Goal: Task Accomplishment & Management: Complete application form

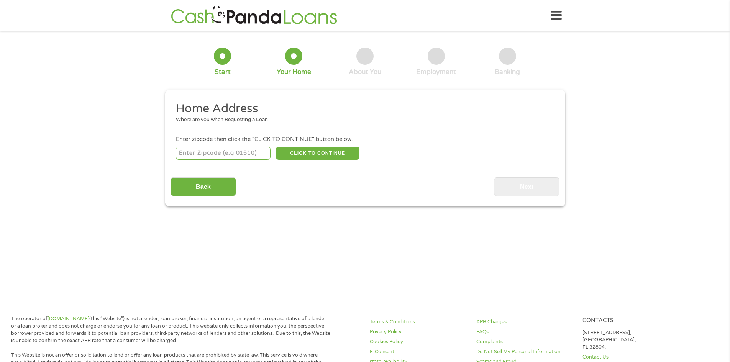
click at [246, 155] on input "number" at bounding box center [223, 153] width 95 height 13
type input "77535"
click at [323, 148] on button "CLICK TO CONTINUE" at bounding box center [318, 153] width 84 height 13
type input "77535"
type input "[GEOGRAPHIC_DATA]"
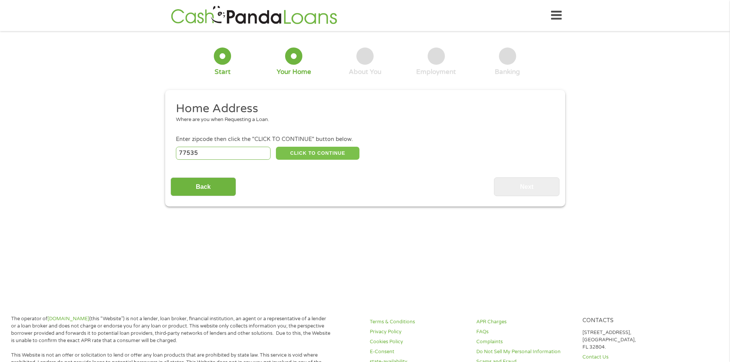
select select "[US_STATE]"
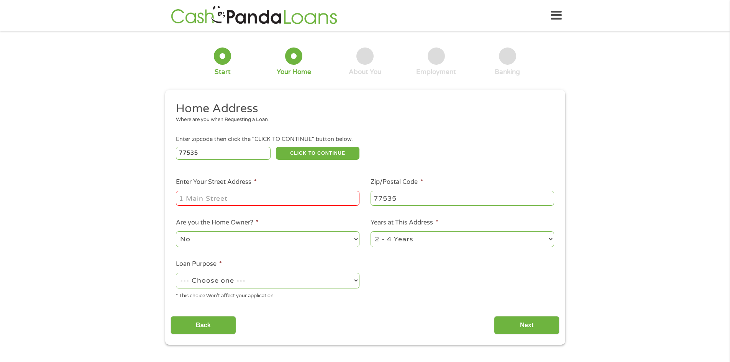
click at [289, 187] on li "Enter Your Street Address *" at bounding box center [267, 192] width 195 height 30
click at [288, 193] on input "Enter Your Street Address *" at bounding box center [268, 198] width 184 height 15
type input "[STREET_ADDRESS]"
click at [377, 234] on select "1 Year or less 1 - 2 Years 2 - 4 Years Over 4 Years" at bounding box center [462, 239] width 184 height 16
select select "60months"
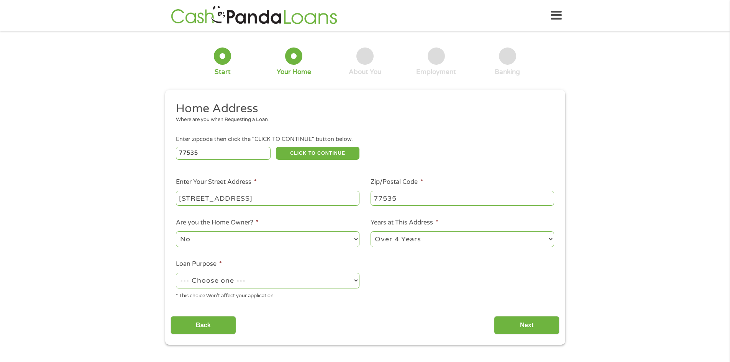
click at [370, 231] on select "1 Year or less 1 - 2 Years 2 - 4 Years Over 4 Years" at bounding box center [462, 239] width 184 height 16
click at [261, 280] on select "--- Choose one --- Pay Bills Debt Consolidation Home Improvement Major Purchase…" at bounding box center [268, 281] width 184 height 16
select select "paybills"
click at [176, 273] on select "--- Choose one --- Pay Bills Debt Consolidation Home Improvement Major Purchase…" at bounding box center [268, 281] width 184 height 16
click at [532, 320] on input "Next" at bounding box center [527, 325] width 66 height 19
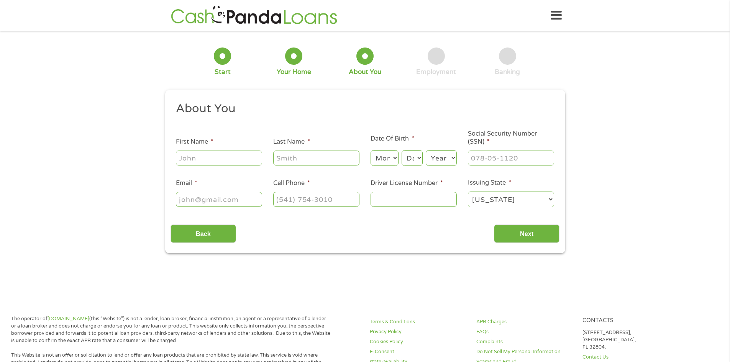
scroll to position [3, 3]
click at [245, 162] on input "First Name *" at bounding box center [219, 158] width 86 height 15
type input "L"
type input "[PERSON_NAME]"
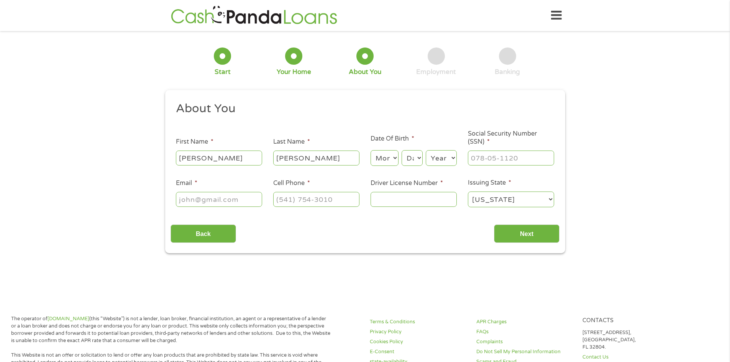
select select "1"
select select "27"
select select "1993"
type input "633-34-8132"
type input "[EMAIL_ADDRESS][DOMAIN_NAME]"
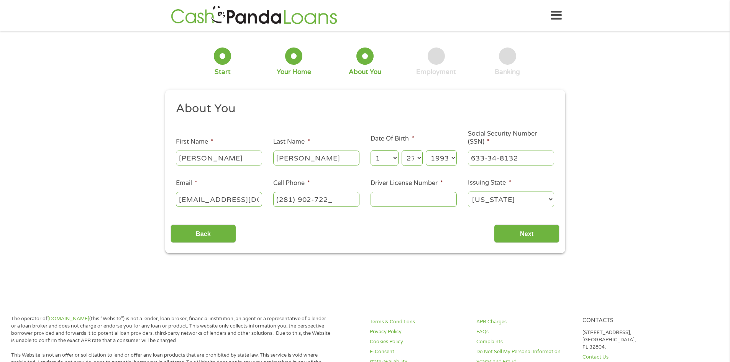
type input "[PHONE_NUMBER]"
type input "34448139"
click at [557, 234] on input "Next" at bounding box center [527, 234] width 66 height 19
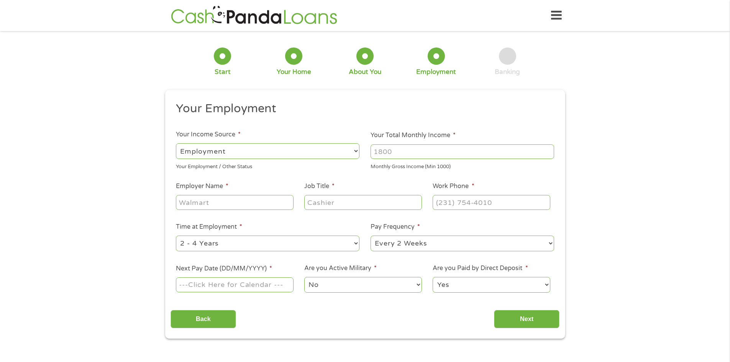
click at [319, 153] on select "--- Choose one --- Employment [DEMOGRAPHIC_DATA] Benefits" at bounding box center [268, 151] width 184 height 16
click at [176, 143] on select "--- Choose one --- Employment [DEMOGRAPHIC_DATA] Benefits" at bounding box center [268, 151] width 184 height 16
click at [423, 152] on input "Your Total Monthly Income *" at bounding box center [462, 151] width 184 height 15
drag, startPoint x: 398, startPoint y: 139, endPoint x: 399, endPoint y: 145, distance: 6.5
click at [398, 141] on li "Your Total Monthly Income * Monthly Gross Income (Min 1000)" at bounding box center [462, 151] width 195 height 40
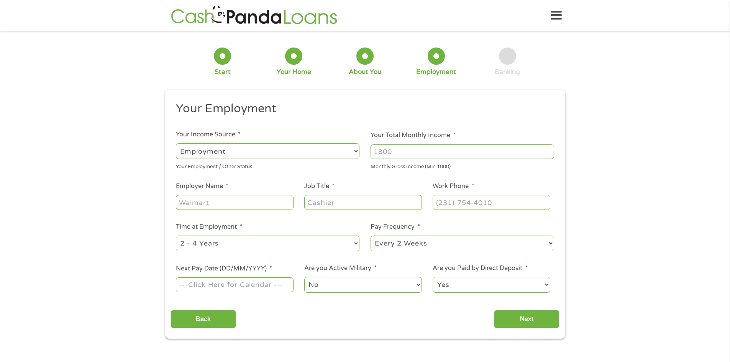
click at [399, 146] on input "Your Total Monthly Income *" at bounding box center [462, 151] width 184 height 15
type input "4960"
click at [213, 205] on input "Employer Name *" at bounding box center [234, 202] width 117 height 15
type input "BrightStar Care"
type input "Customer Care Manager"
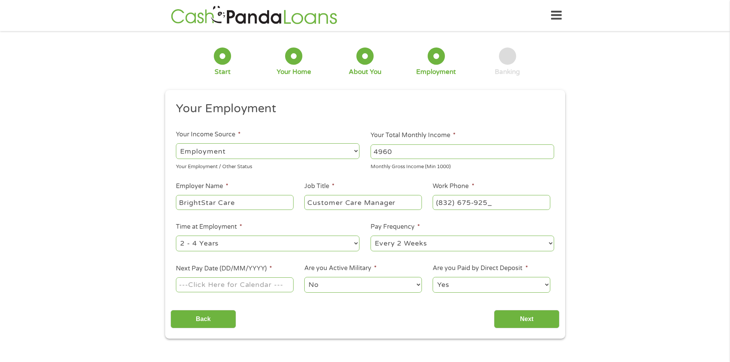
type input "[PHONE_NUMBER]"
click at [232, 236] on select "--- Choose one --- 1 Year or less 1 - 2 Years 2 - 4 Years Over 4 Years" at bounding box center [268, 244] width 184 height 16
click at [89, 275] on div "1 Start 2 Your Home 3 About You 4 Employment 5 Banking 6 This field is hidden w…" at bounding box center [365, 187] width 730 height 302
click at [402, 246] on select "--- Choose one --- Every 2 Weeks Every Week Monthly Semi-Monthly" at bounding box center [462, 244] width 184 height 16
click at [194, 285] on input "Next Pay Date (DD/MM/YYYY) *" at bounding box center [234, 284] width 117 height 15
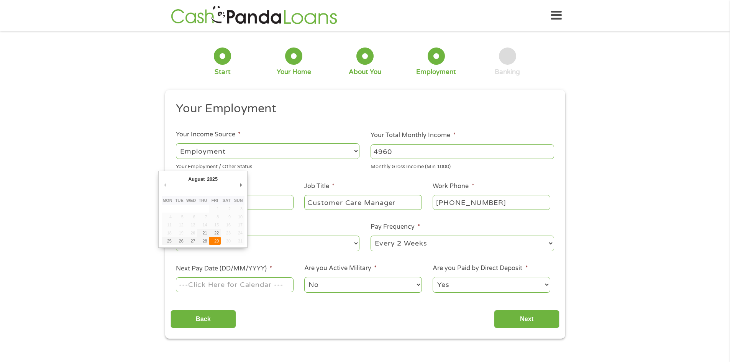
type input "[DATE]"
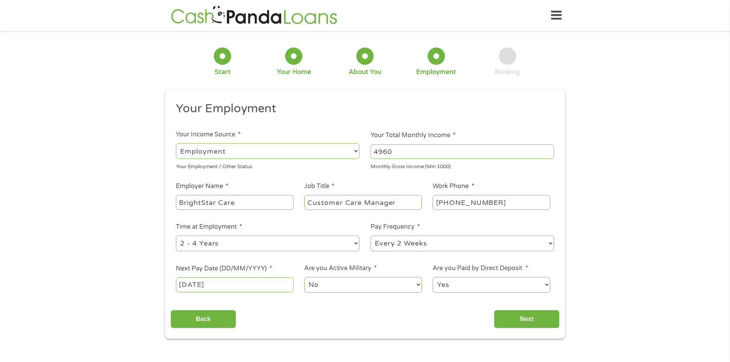
click at [341, 289] on select "No Yes" at bounding box center [362, 285] width 117 height 16
click at [503, 289] on select "Yes No" at bounding box center [491, 285] width 117 height 16
click at [433, 277] on select "Yes No" at bounding box center [491, 285] width 117 height 16
click at [507, 324] on input "Next" at bounding box center [527, 319] width 66 height 19
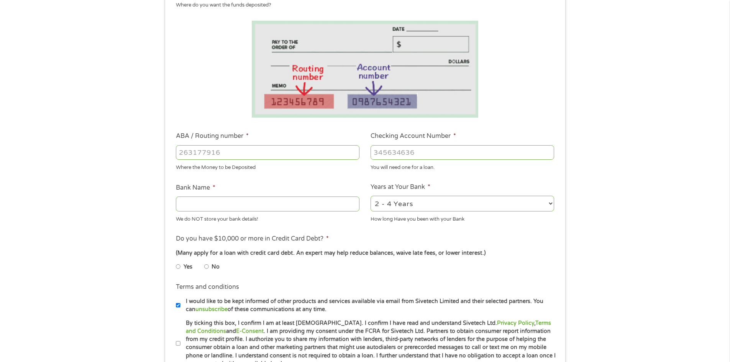
scroll to position [115, 0]
click at [217, 158] on input "ABA / Routing number *" at bounding box center [268, 152] width 184 height 15
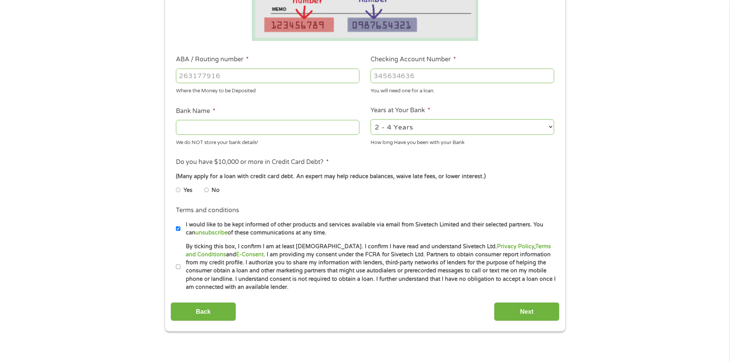
scroll to position [192, 0]
click at [295, 80] on input "ABA / Routing number *" at bounding box center [268, 75] width 184 height 15
type input "111000614"
type input "JPMORGAN CHASE BANK NA"
type input "111000614"
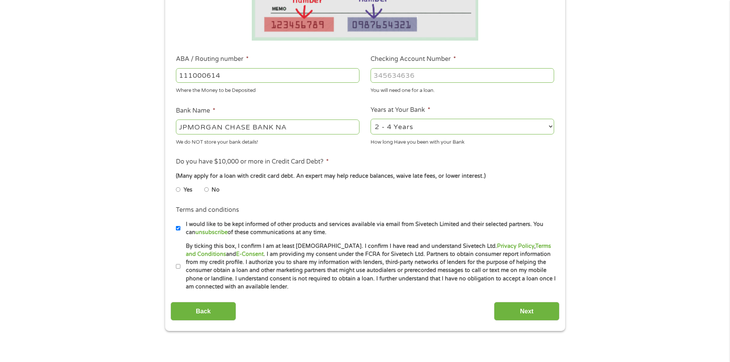
click at [407, 66] on li "Checking Account Number * You will need one for a loan." at bounding box center [462, 74] width 195 height 40
click at [403, 74] on input "Checking Account Number *" at bounding box center [462, 75] width 184 height 15
type input "751321313"
click at [214, 189] on label "No" at bounding box center [215, 190] width 8 height 8
click at [209, 189] on input "No" at bounding box center [206, 190] width 5 height 12
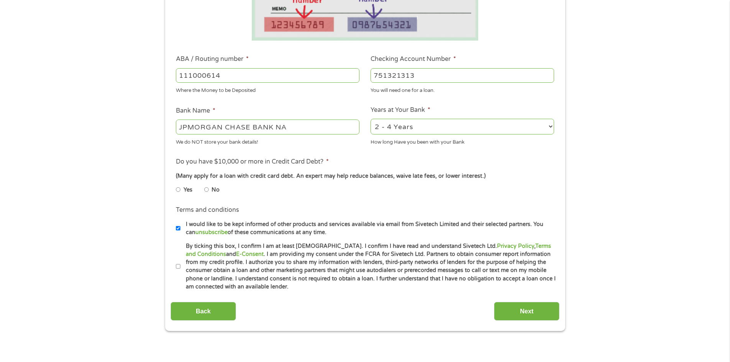
radio input "true"
click at [180, 270] on input "By ticking this box, I confirm I am at least [DEMOGRAPHIC_DATA]. I confirm I ha…" at bounding box center [178, 267] width 5 height 12
checkbox input "true"
click at [527, 309] on input "Next" at bounding box center [527, 311] width 66 height 19
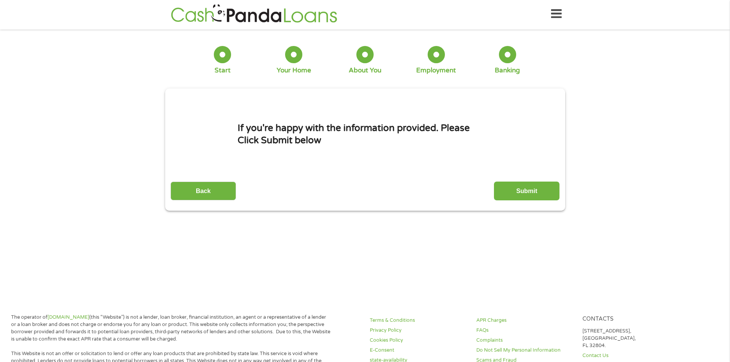
scroll to position [0, 0]
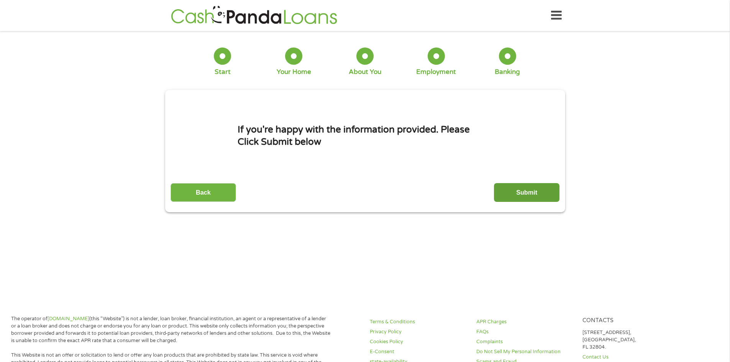
click at [519, 201] on input "Submit" at bounding box center [527, 192] width 66 height 19
